Goal: Task Accomplishment & Management: Use online tool/utility

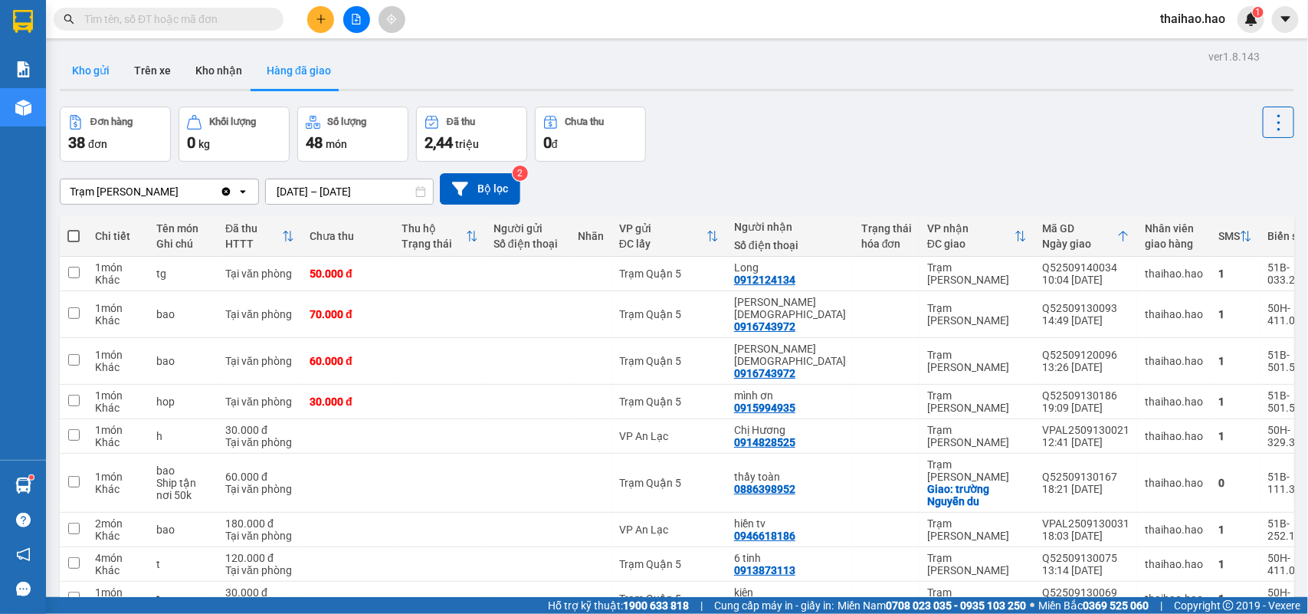
click at [74, 69] on button "Kho gửi" at bounding box center [91, 70] width 62 height 37
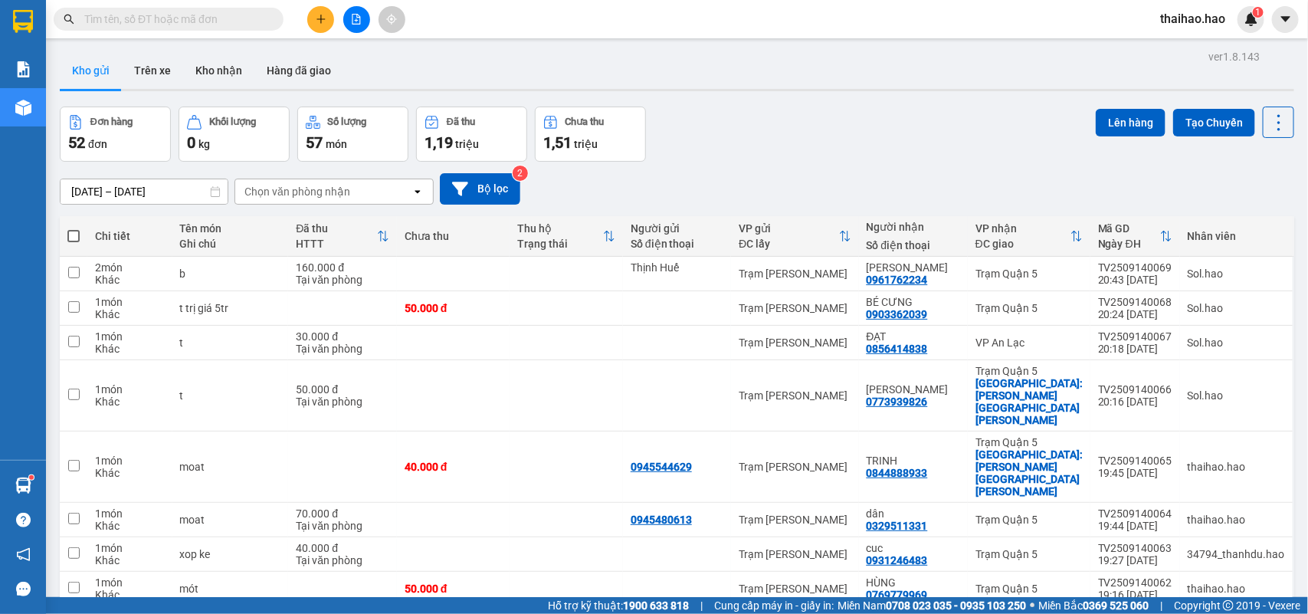
click at [100, 245] on div "Chi tiết" at bounding box center [130, 236] width 70 height 31
click at [93, 231] on th "Chi tiết" at bounding box center [129, 236] width 85 height 41
click at [66, 232] on th at bounding box center [74, 236] width 28 height 41
click at [70, 232] on span at bounding box center [73, 236] width 12 height 12
click at [74, 228] on input "checkbox" at bounding box center [74, 228] width 0 height 0
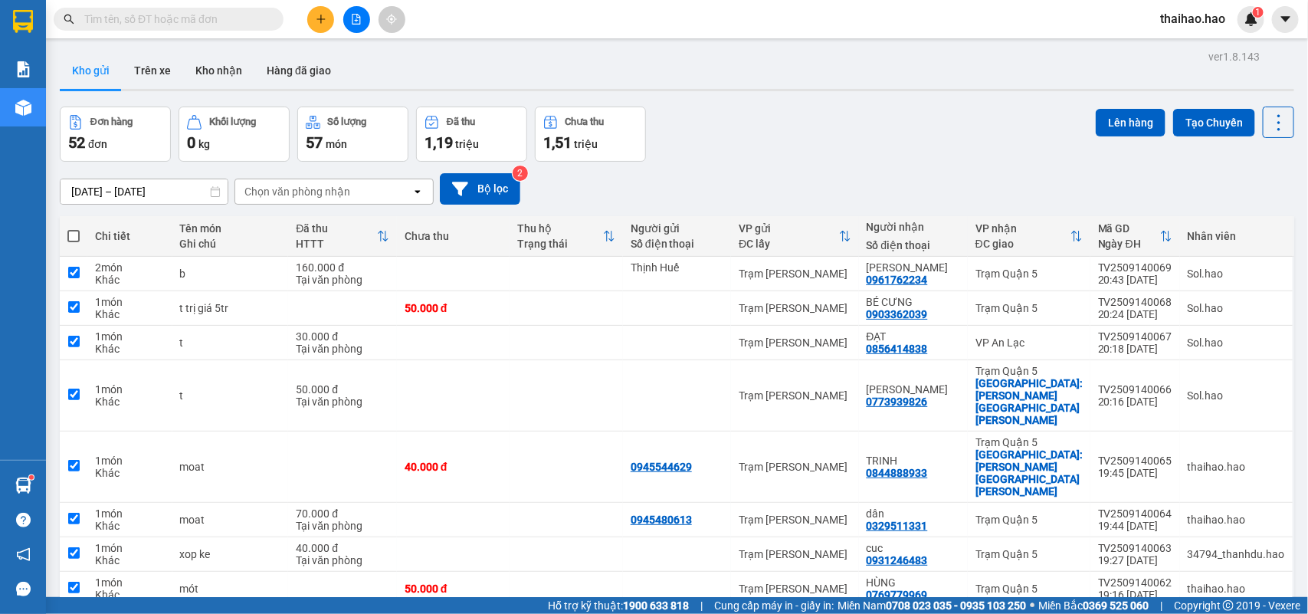
checkbox input "true"
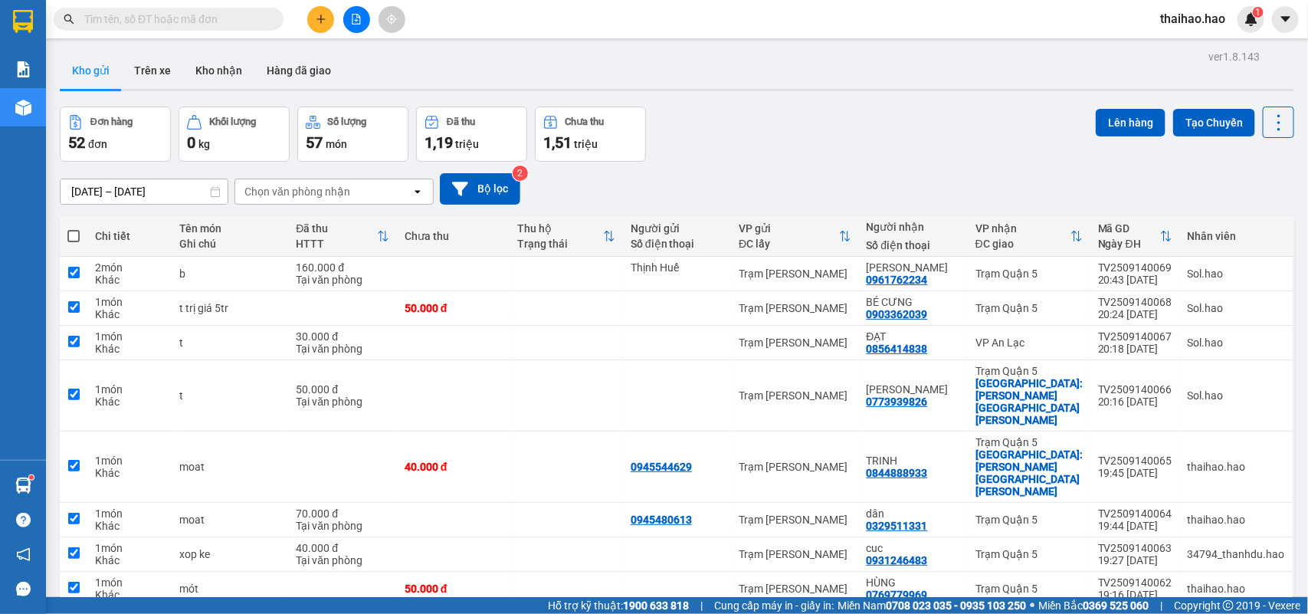
checkbox input "true"
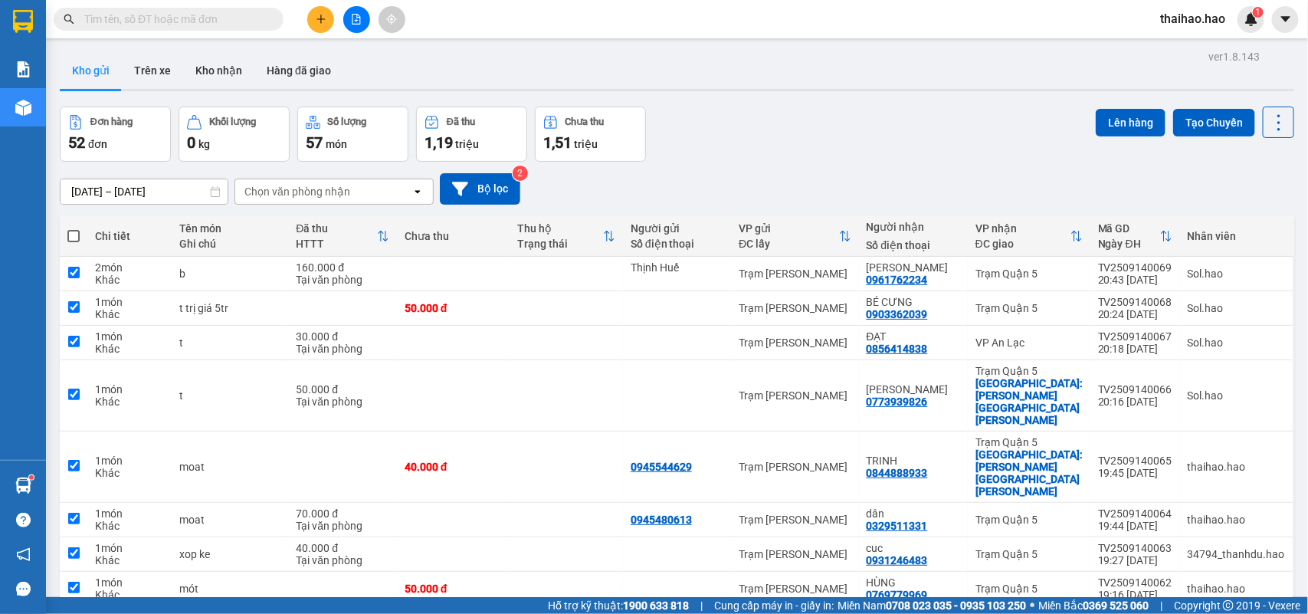
checkbox input "true"
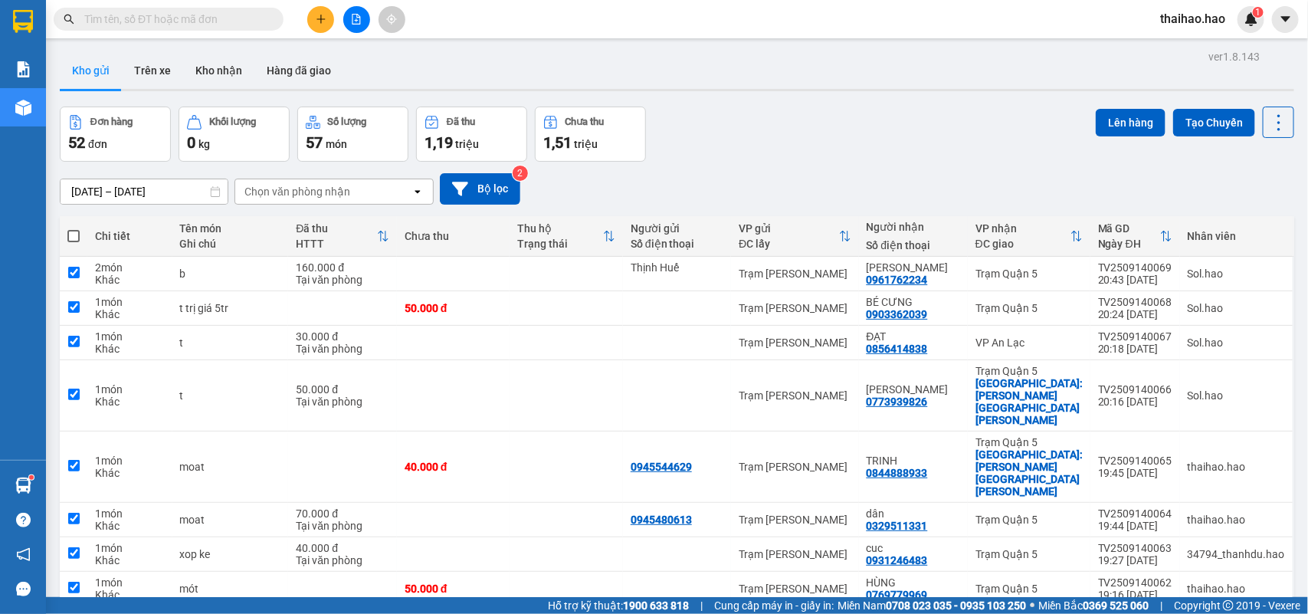
checkbox input "true"
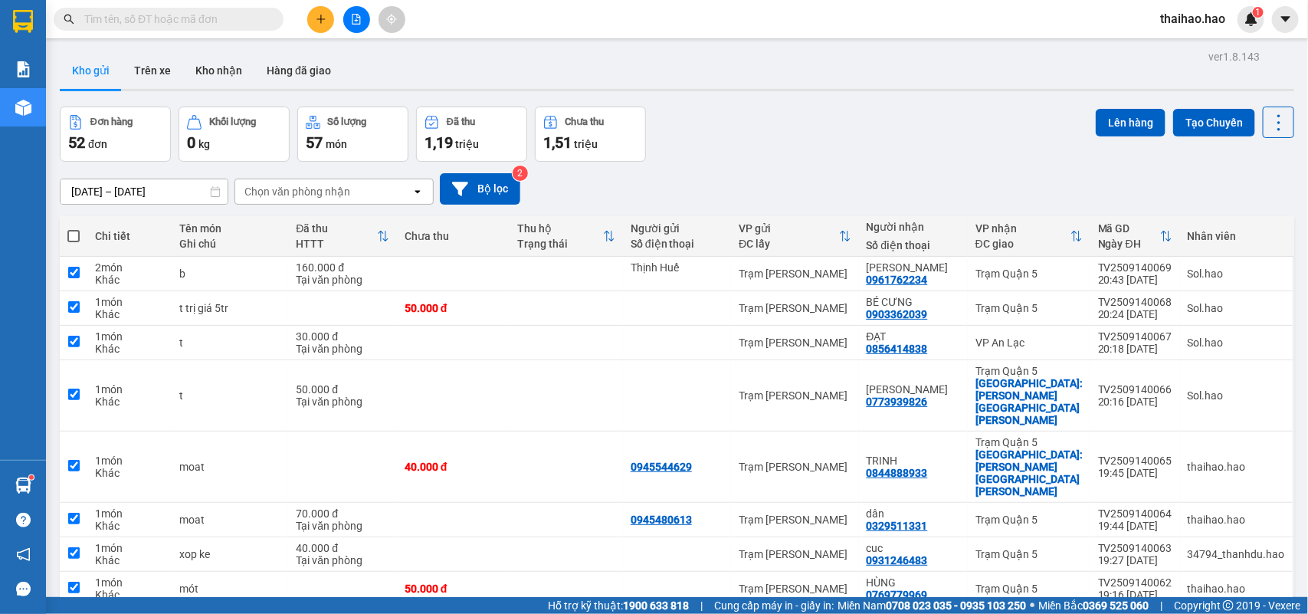
checkbox input "true"
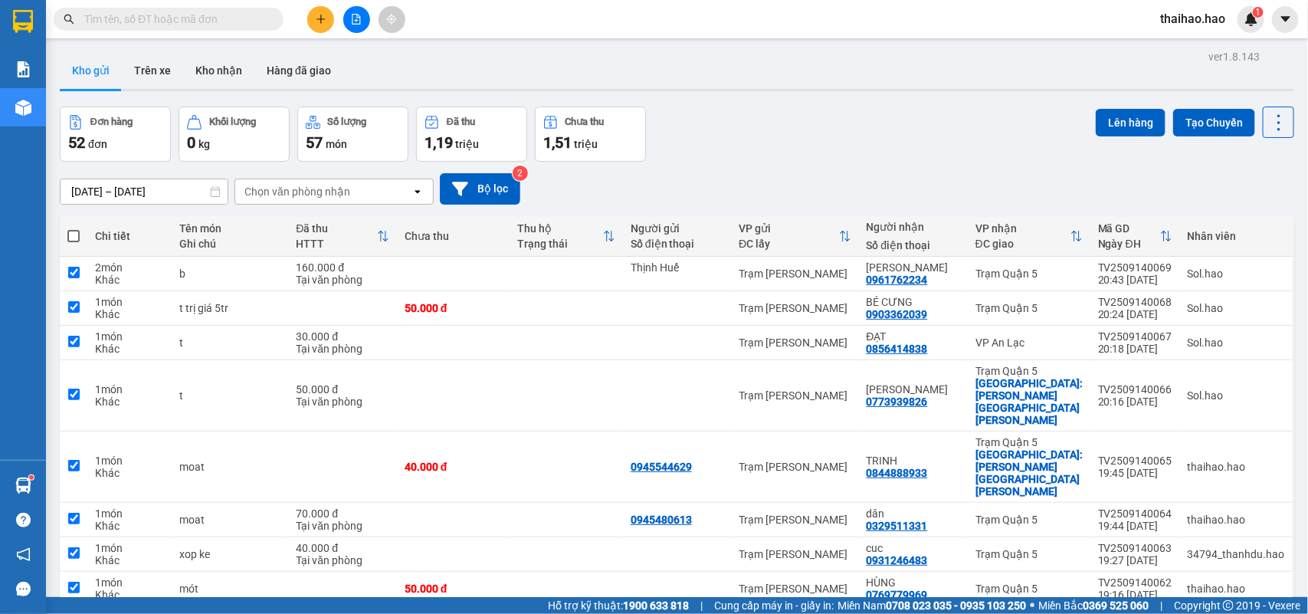
checkbox input "true"
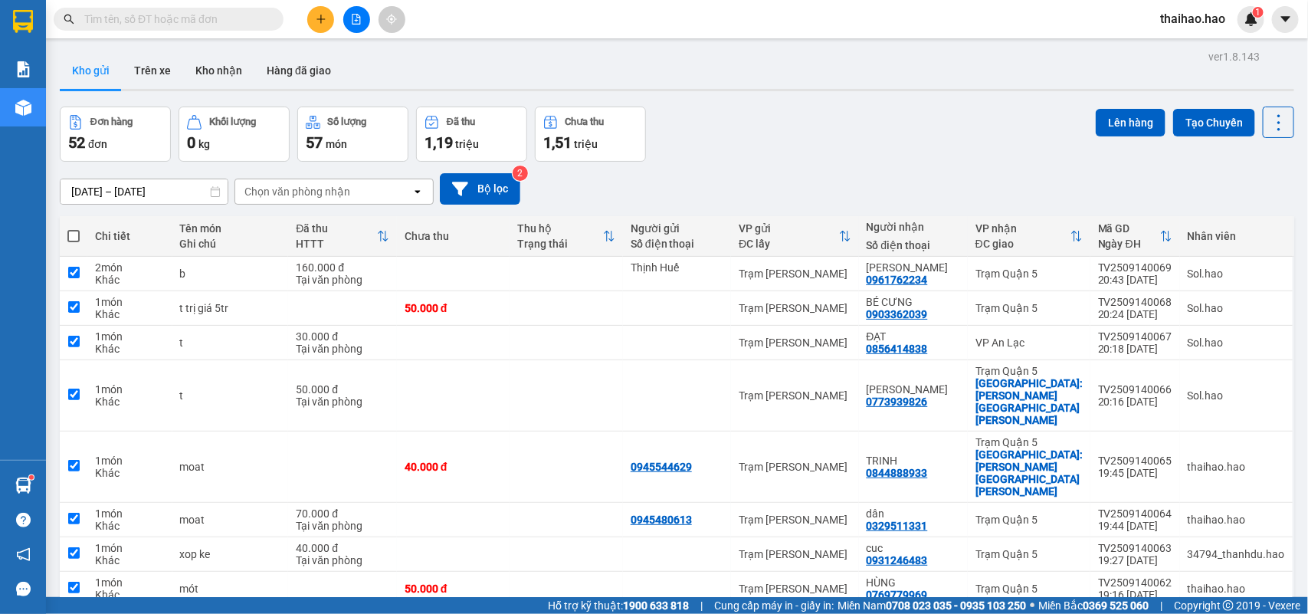
checkbox input "true"
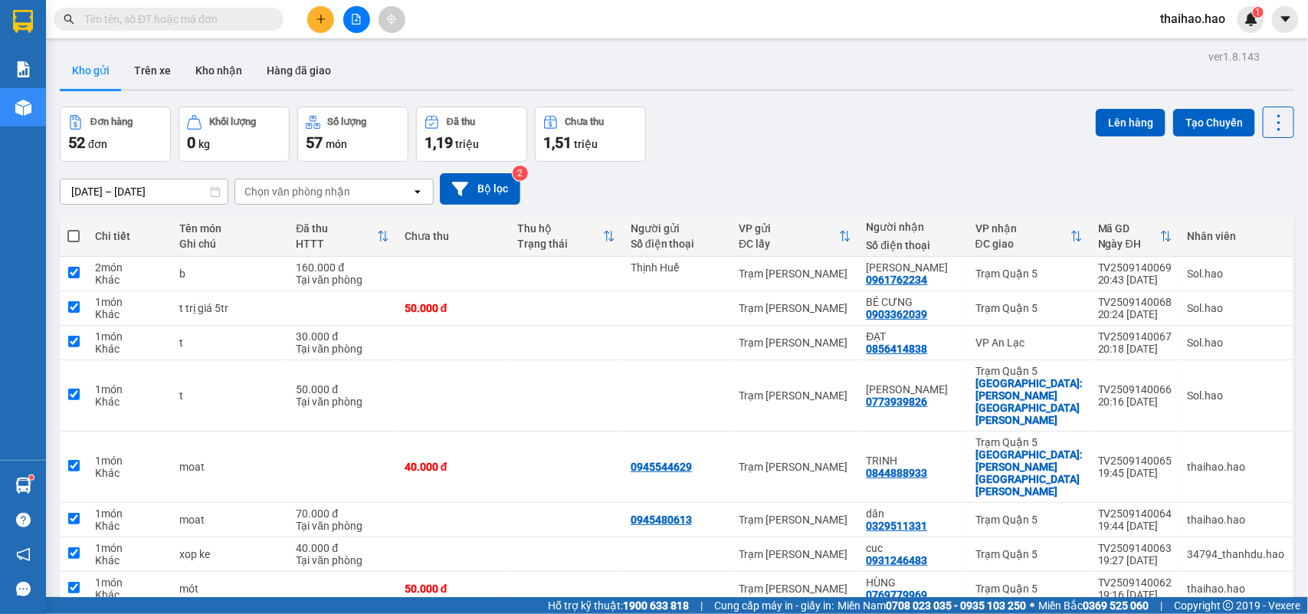
checkbox input "true"
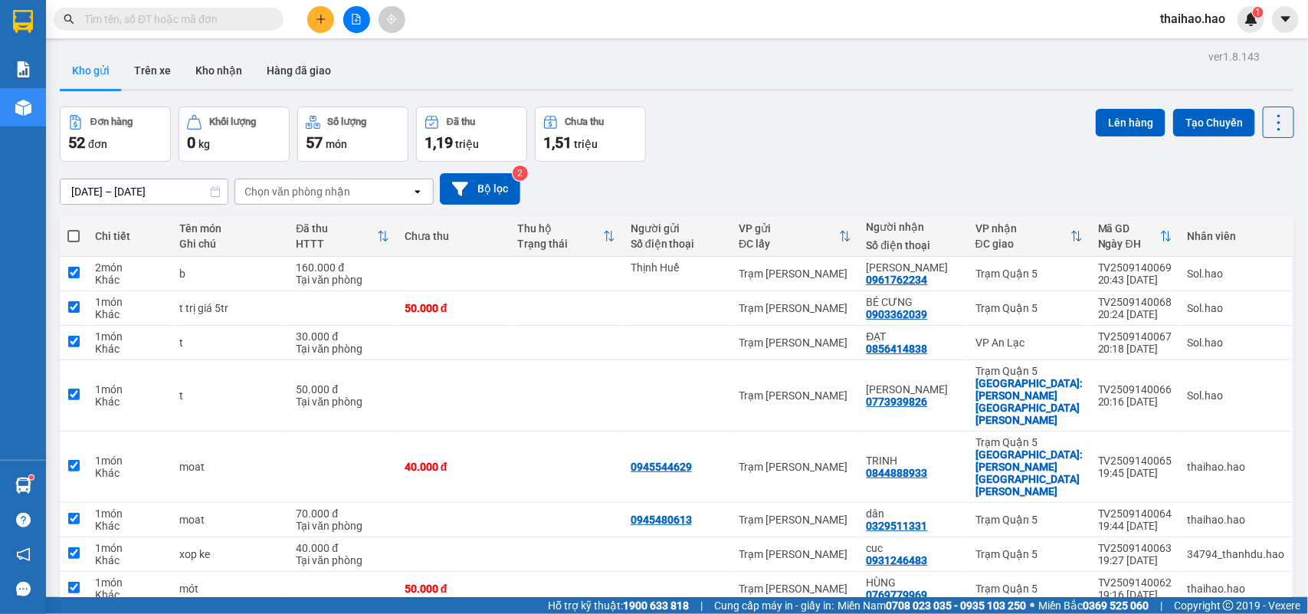
checkbox input "true"
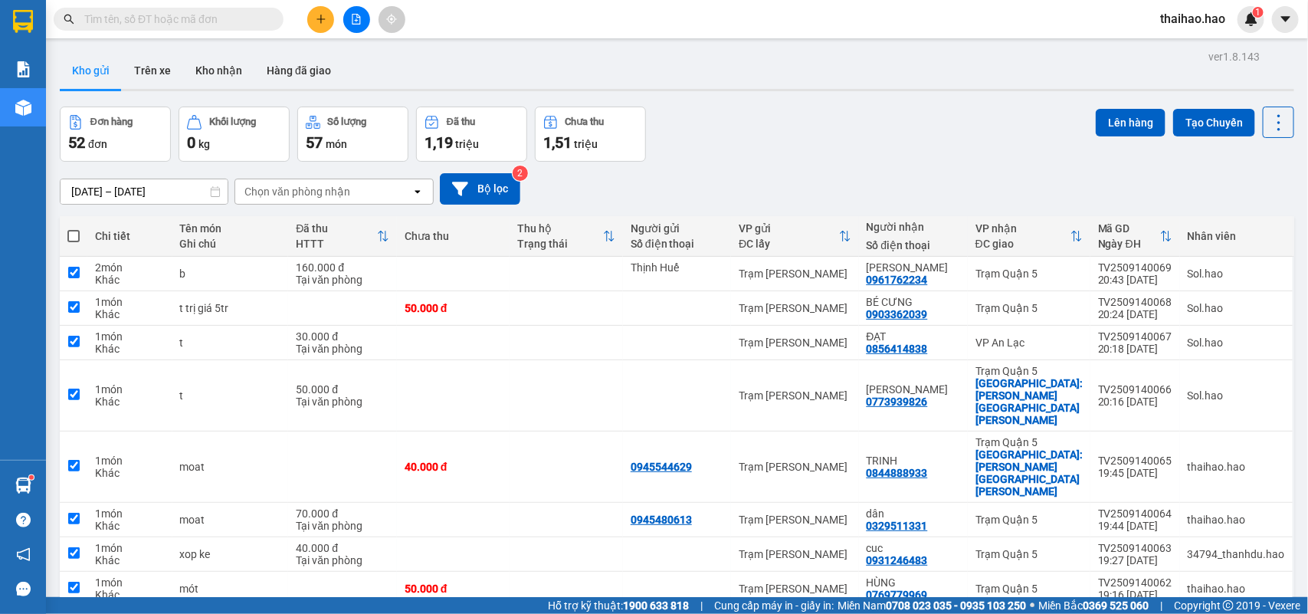
checkbox input "true"
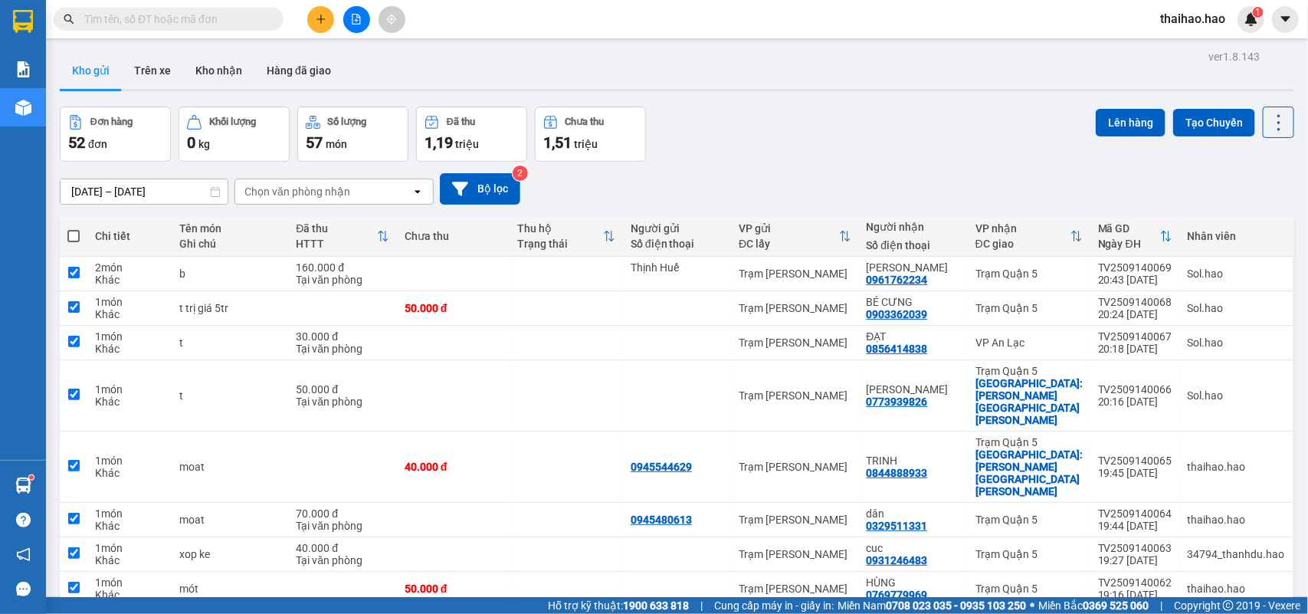
checkbox input "true"
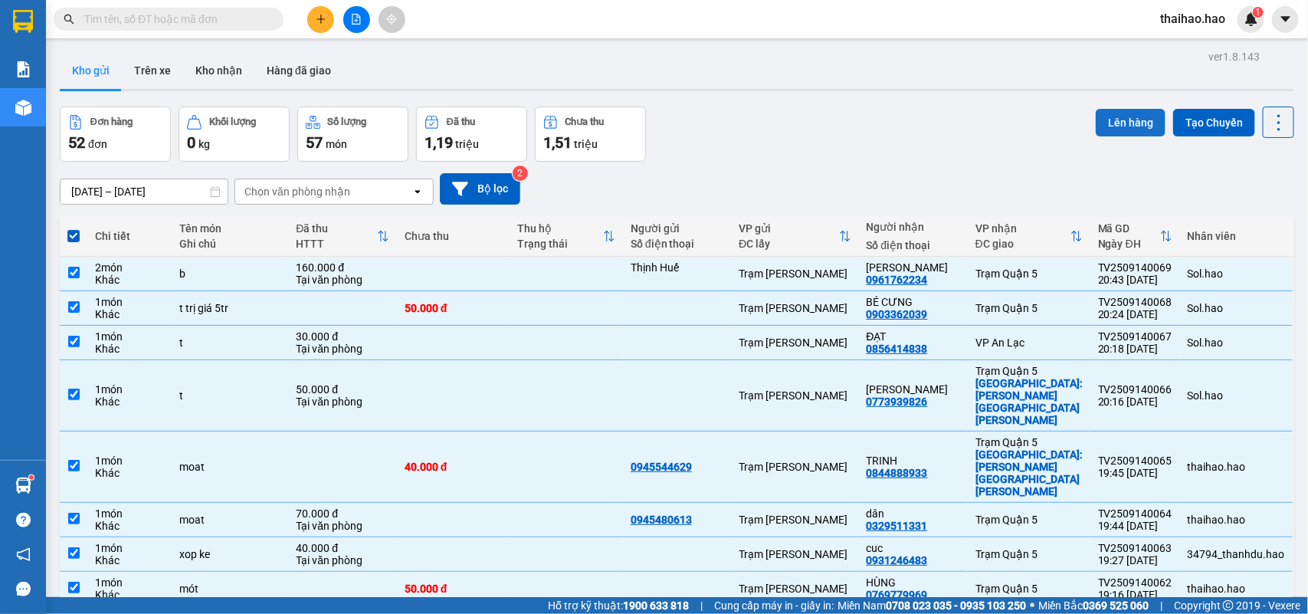
click at [1139, 120] on button "Lên hàng" at bounding box center [1131, 123] width 70 height 28
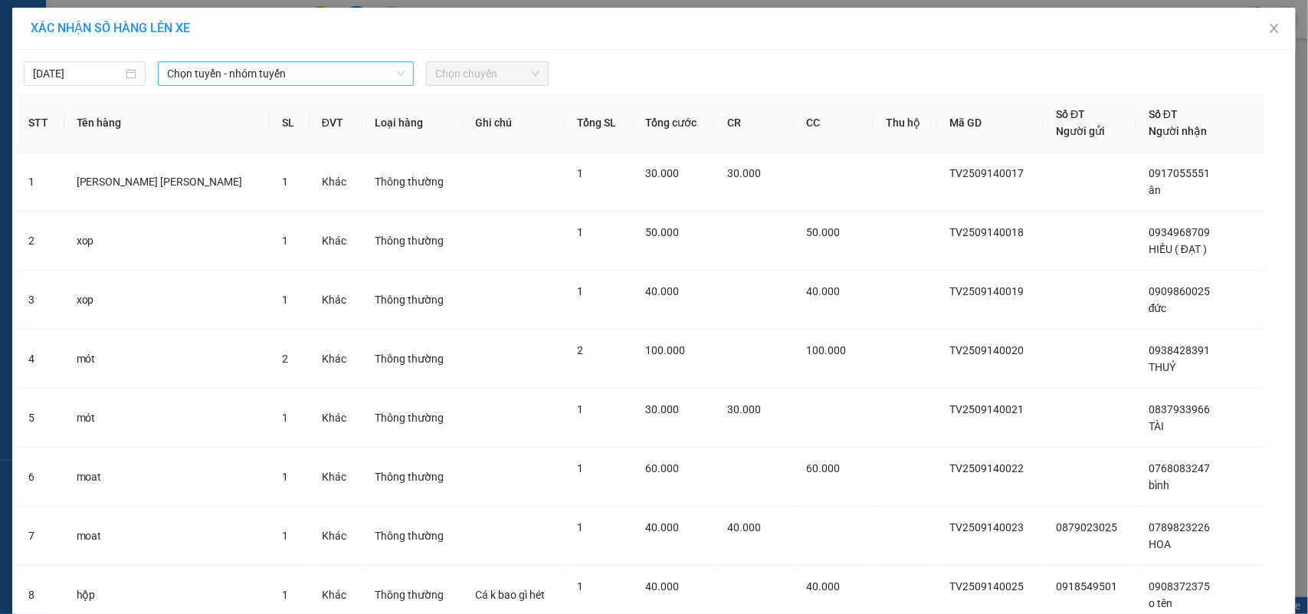
click at [284, 67] on span "Chọn tuyến - nhóm tuyến" at bounding box center [286, 73] width 238 height 23
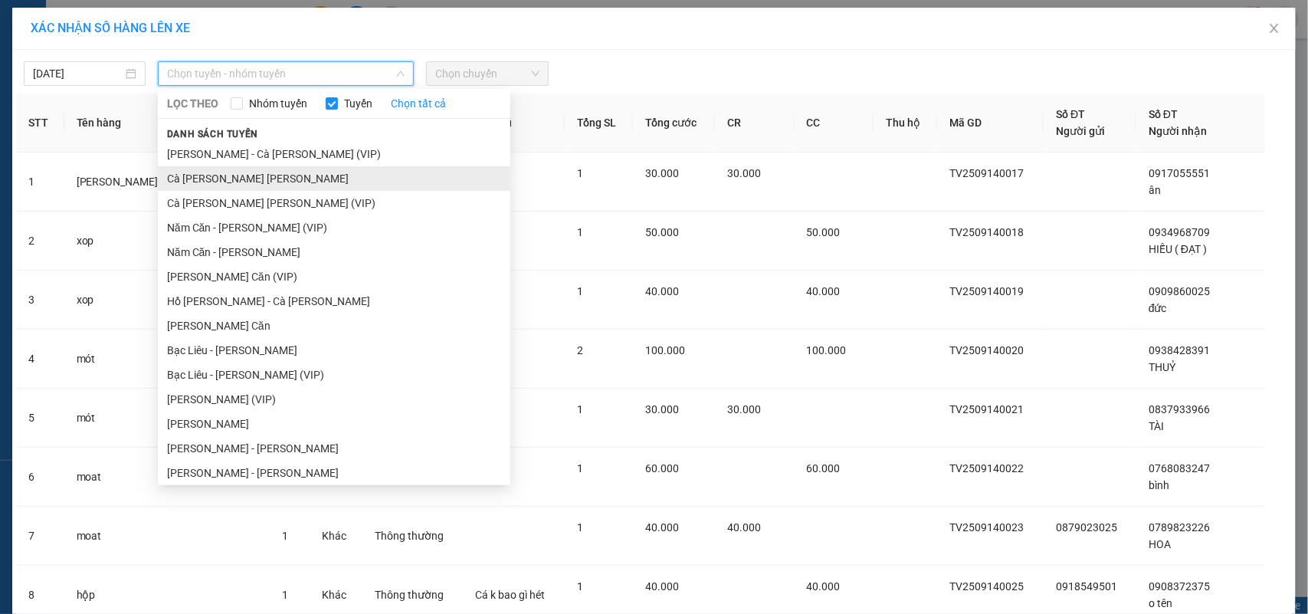
click at [280, 174] on li "Cà [PERSON_NAME] [PERSON_NAME]" at bounding box center [334, 178] width 352 height 25
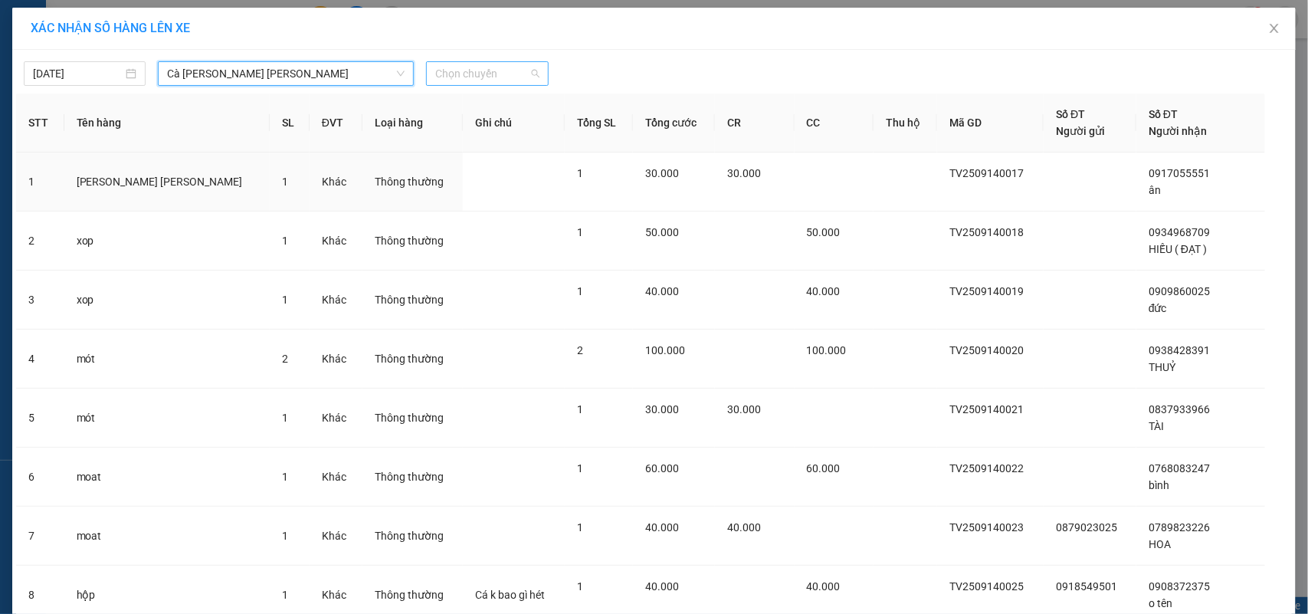
click at [461, 77] on span "Chọn chuyến" at bounding box center [486, 73] width 103 height 23
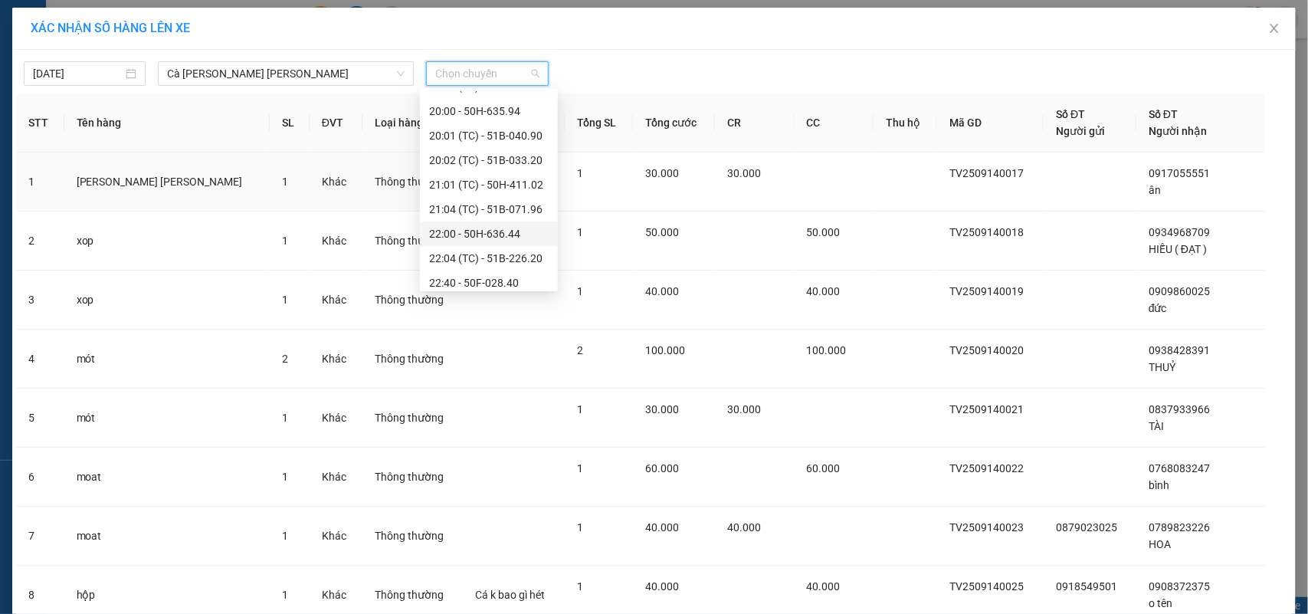
scroll to position [318, 0]
click at [507, 272] on div "22:41 - 50H-635.47" at bounding box center [489, 276] width 120 height 17
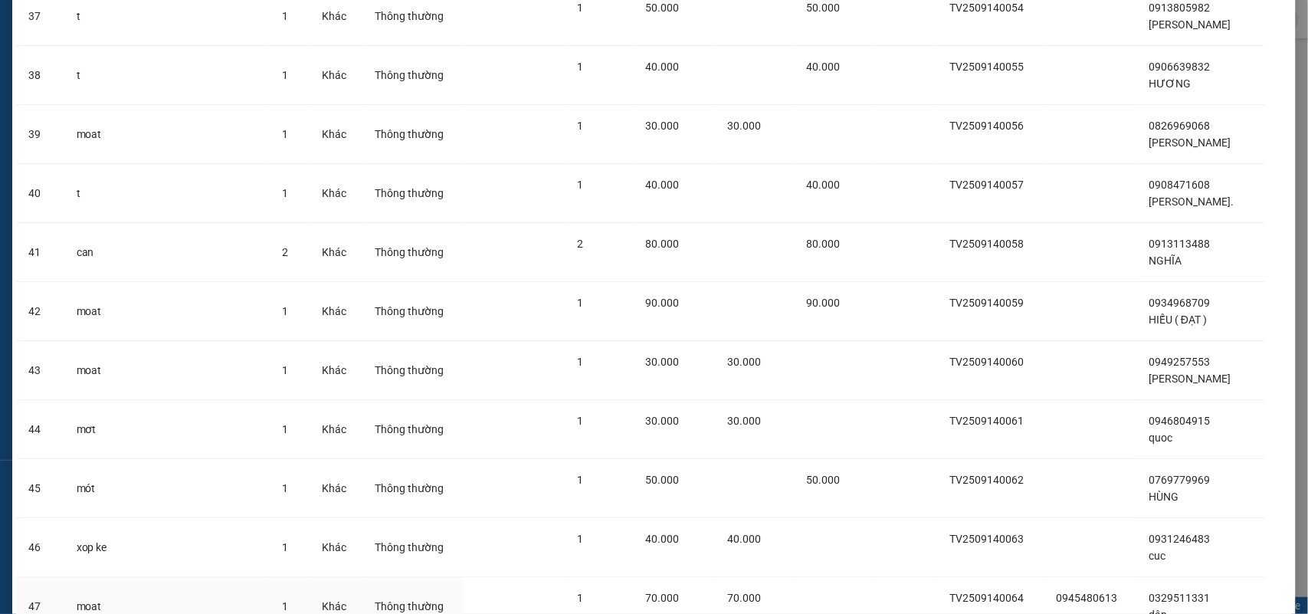
scroll to position [2737, 0]
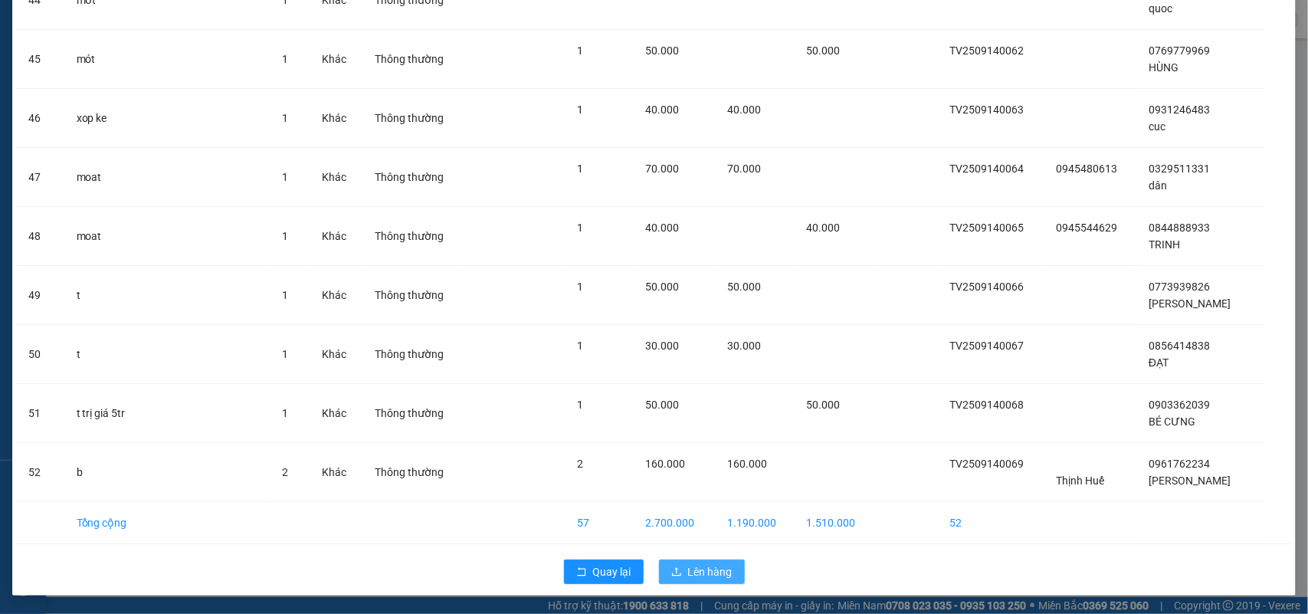
click at [706, 575] on span "Lên hàng" at bounding box center [710, 571] width 44 height 17
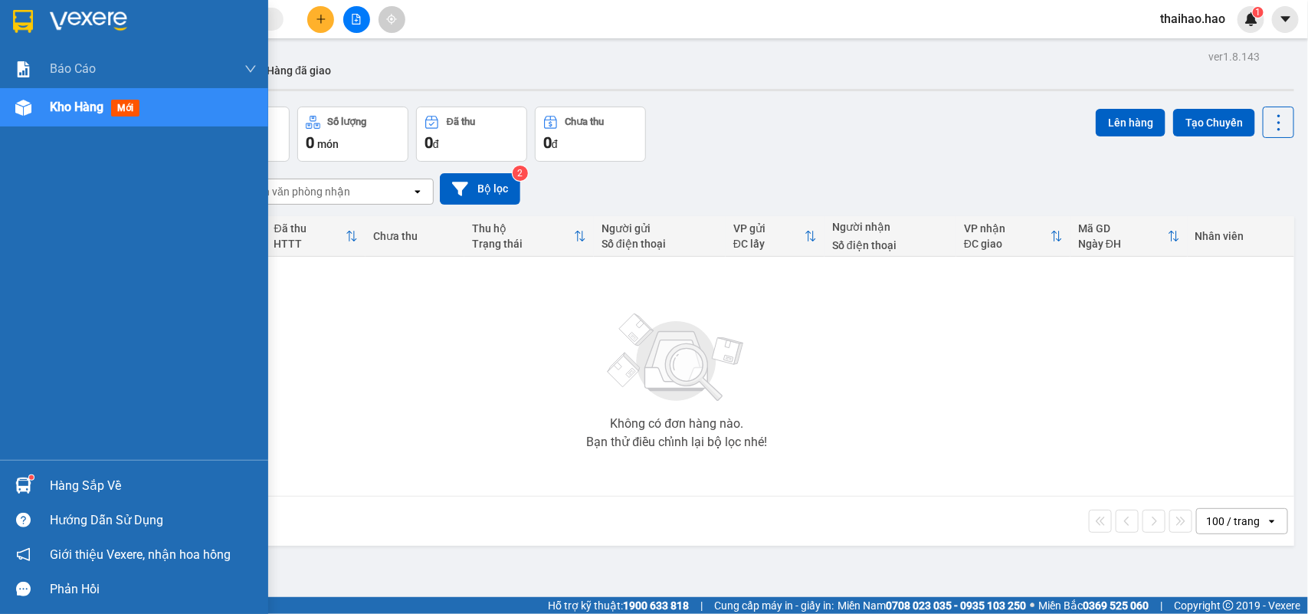
click at [0, 523] on div "Hướng dẫn sử dụng" at bounding box center [134, 520] width 268 height 34
